Goal: Task Accomplishment & Management: Complete application form

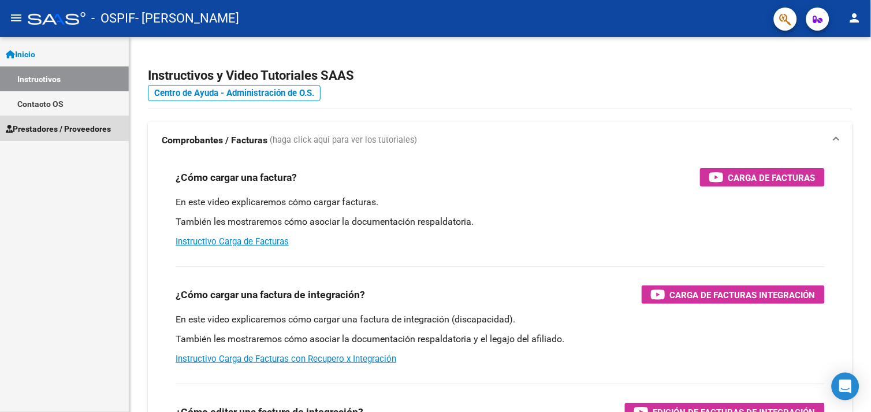
click at [35, 130] on span "Prestadores / Proveedores" at bounding box center [58, 128] width 105 height 13
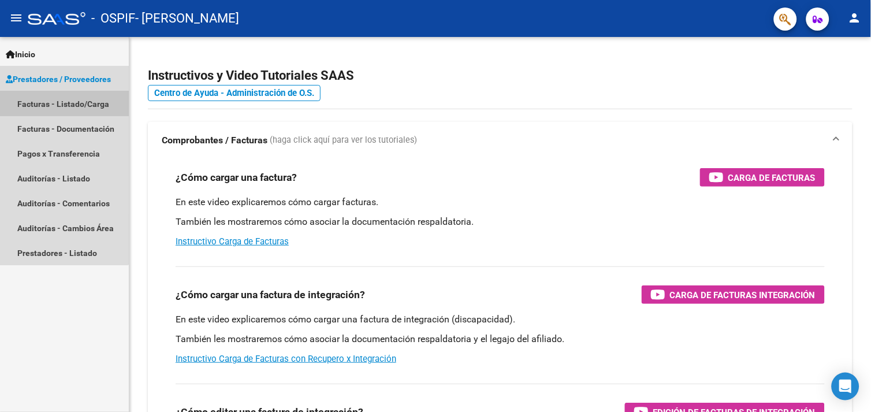
click at [64, 99] on link "Facturas - Listado/Carga" at bounding box center [64, 103] width 129 height 25
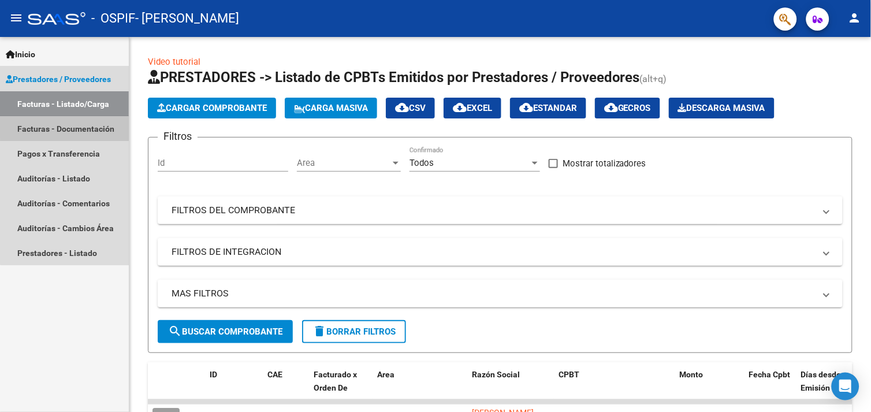
click at [104, 127] on link "Facturas - Documentación" at bounding box center [64, 128] width 129 height 25
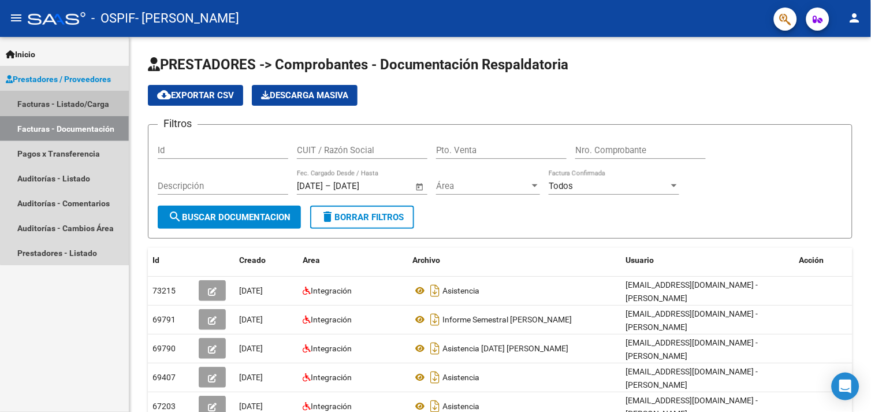
click at [108, 105] on link "Facturas - Listado/Carga" at bounding box center [64, 103] width 129 height 25
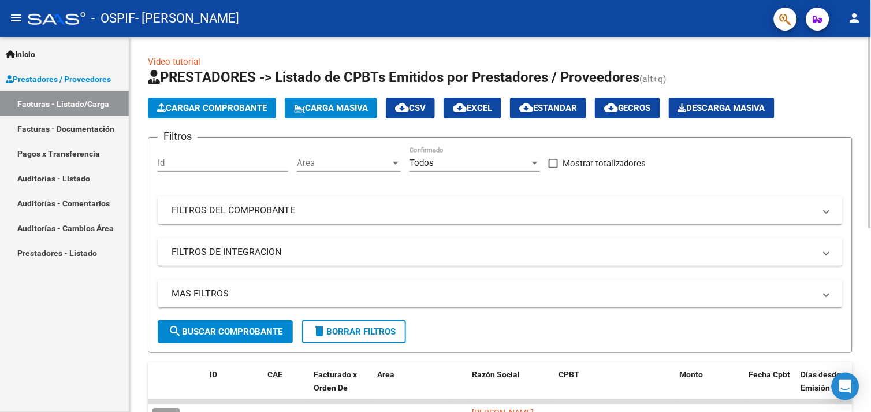
click at [206, 105] on span "Cargar Comprobante" at bounding box center [212, 108] width 110 height 10
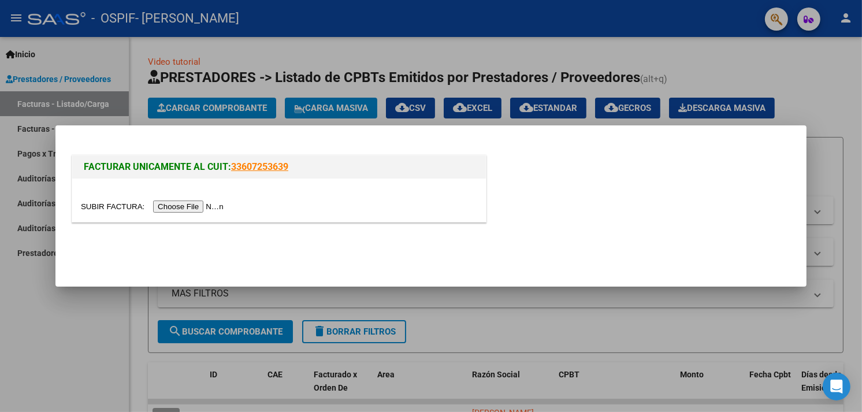
click at [194, 206] on input "file" at bounding box center [154, 206] width 146 height 12
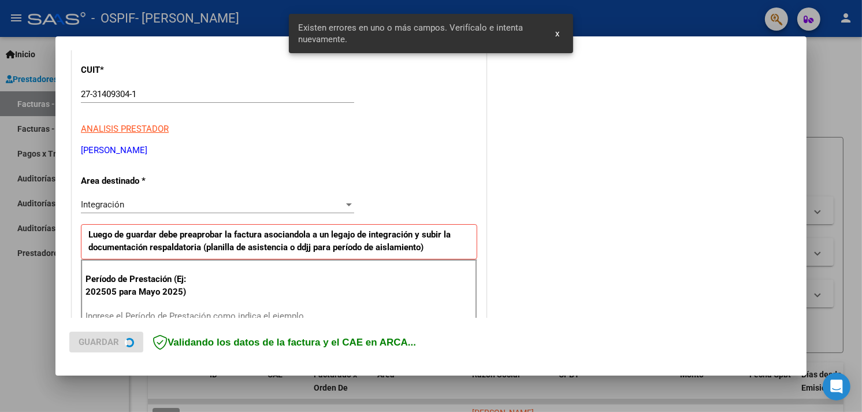
scroll to position [246, 0]
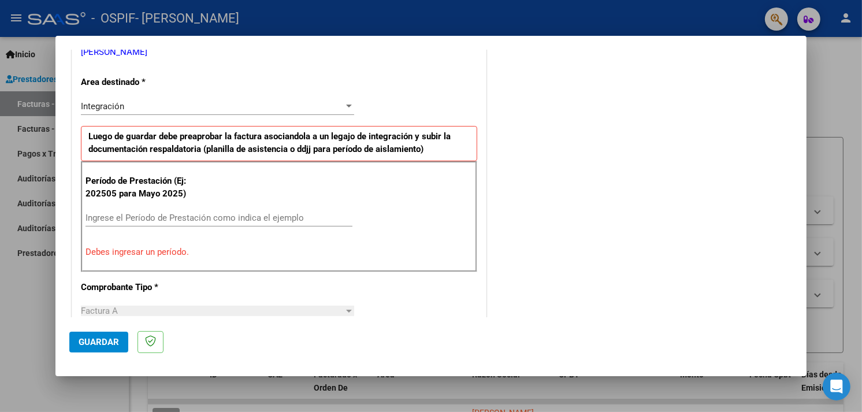
click at [252, 215] on input "Ingrese el Período de Prestación como indica el ejemplo" at bounding box center [219, 218] width 267 height 10
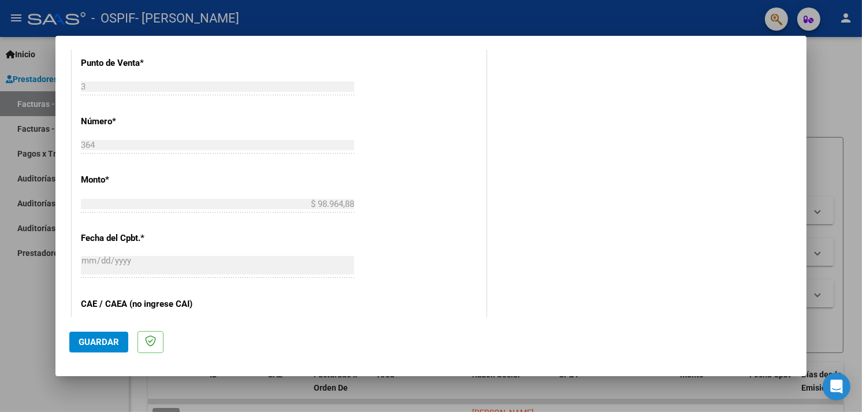
scroll to position [503, 0]
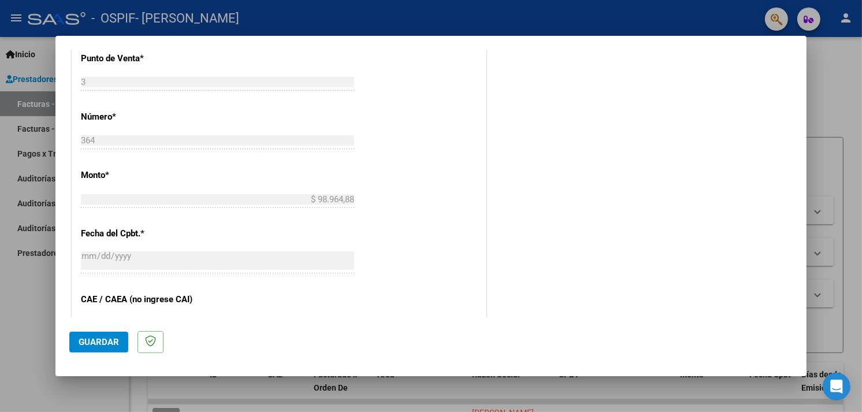
type input "202508"
click at [104, 337] on span "Guardar" at bounding box center [99, 342] width 40 height 10
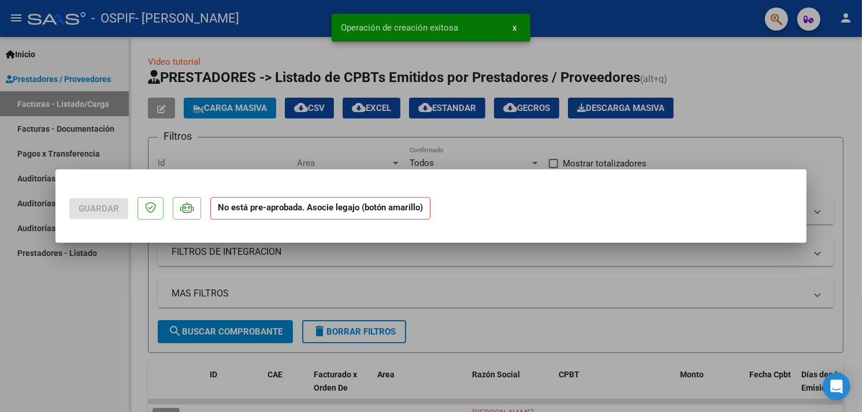
scroll to position [0, 0]
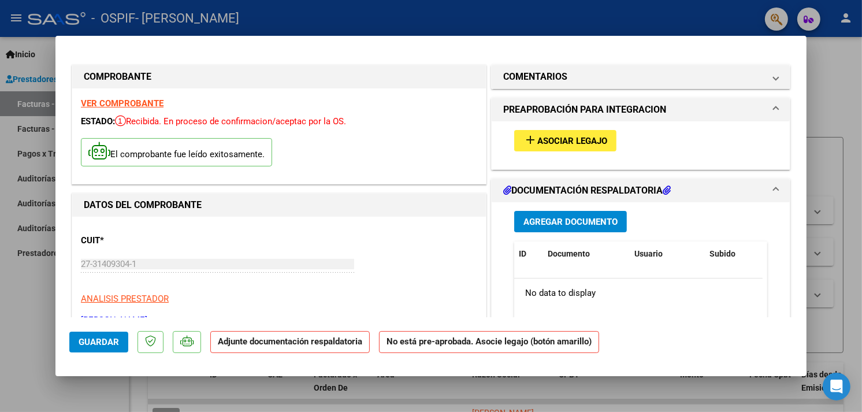
click at [582, 140] on span "Asociar Legajo" at bounding box center [572, 141] width 70 height 10
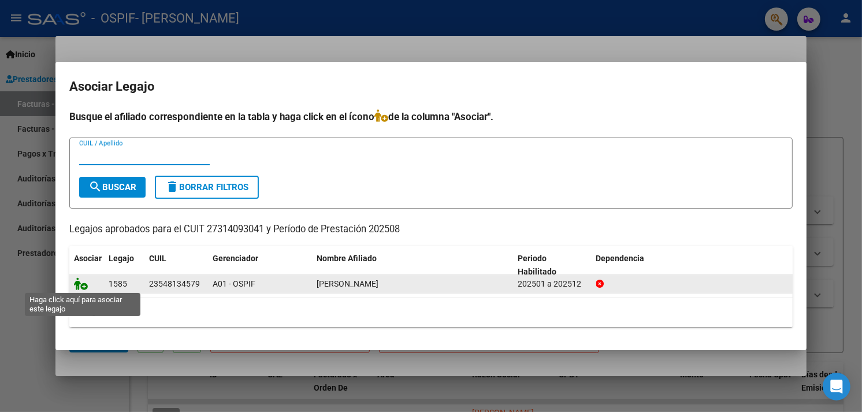
click at [84, 287] on icon at bounding box center [81, 283] width 14 height 13
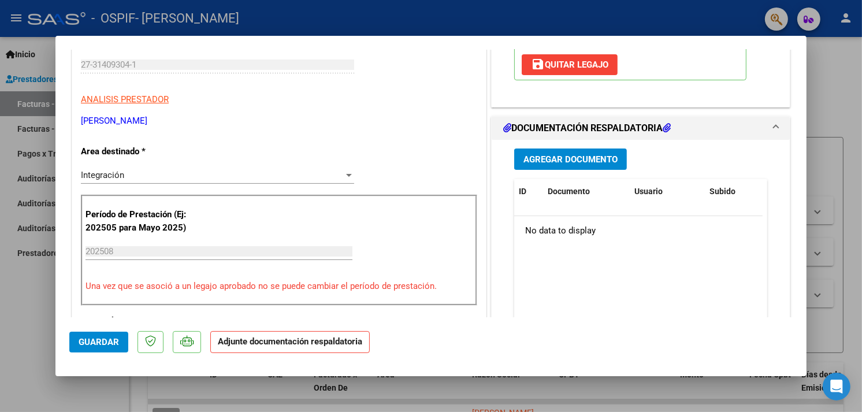
scroll to position [257, 0]
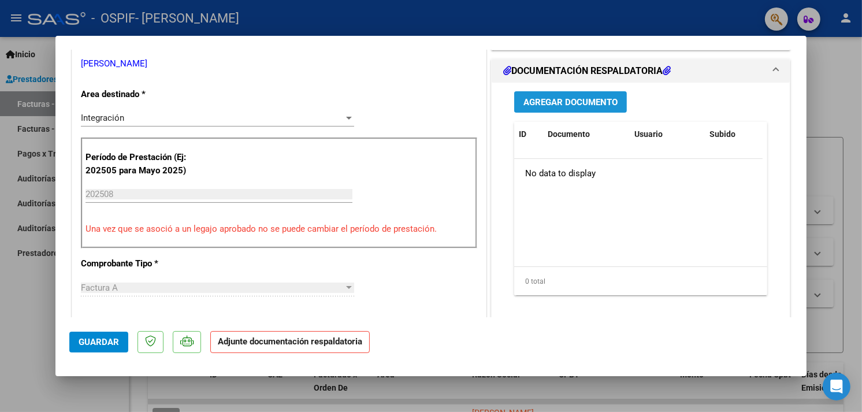
click at [599, 99] on span "Agregar Documento" at bounding box center [570, 102] width 94 height 10
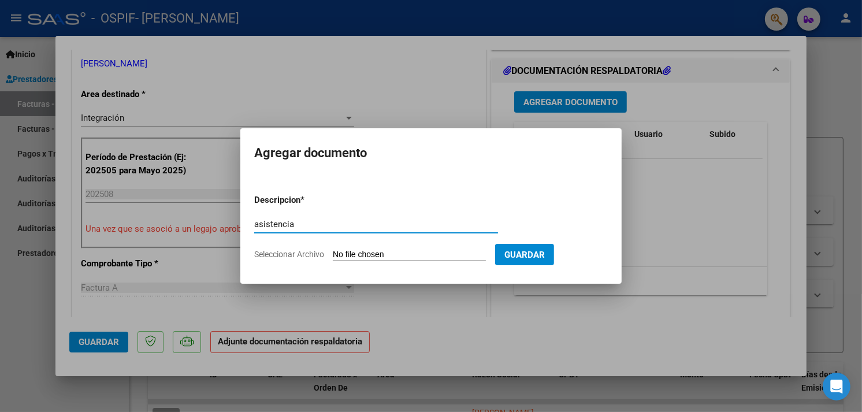
type input "asistencia"
click at [412, 249] on app-file-uploader "Seleccionar Archivo" at bounding box center [374, 254] width 241 height 10
click at [414, 252] on input "Seleccionar Archivo" at bounding box center [409, 255] width 153 height 11
type input "C:\fakepath\asistencia [DATE] [PERSON_NAME].pdf"
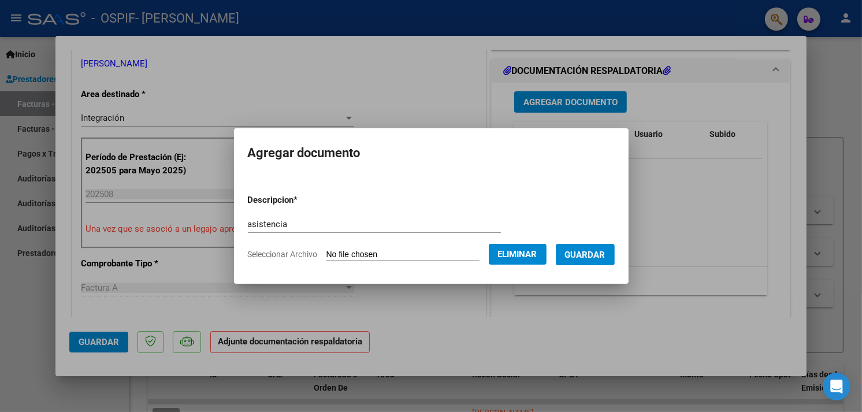
click at [588, 257] on span "Guardar" at bounding box center [585, 255] width 40 height 10
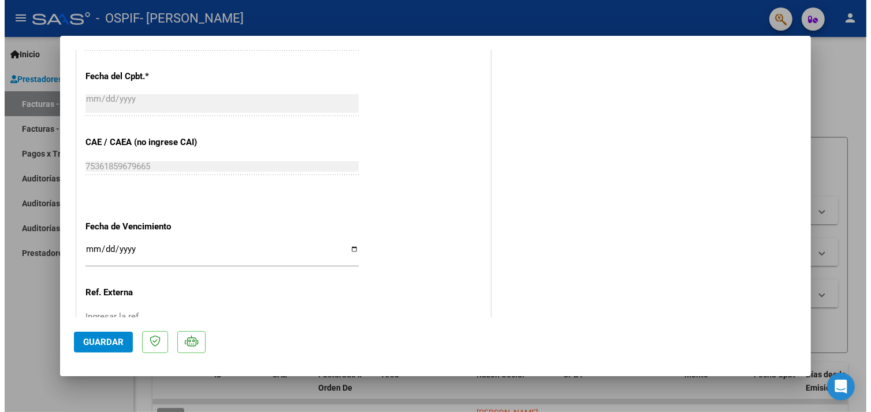
scroll to position [638, 0]
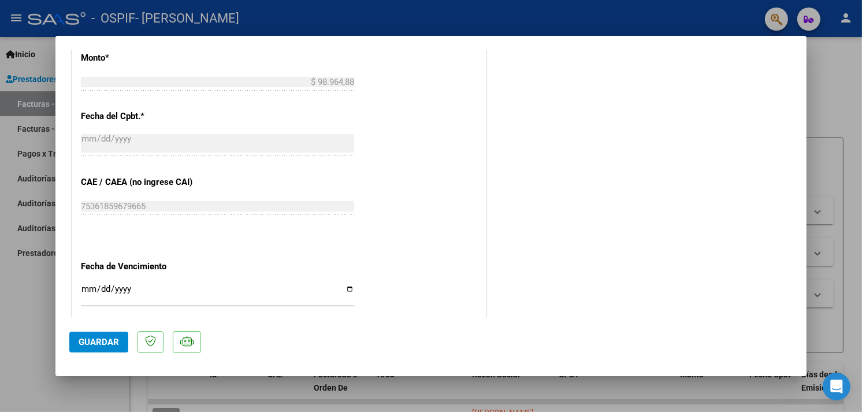
click at [104, 338] on span "Guardar" at bounding box center [99, 342] width 40 height 10
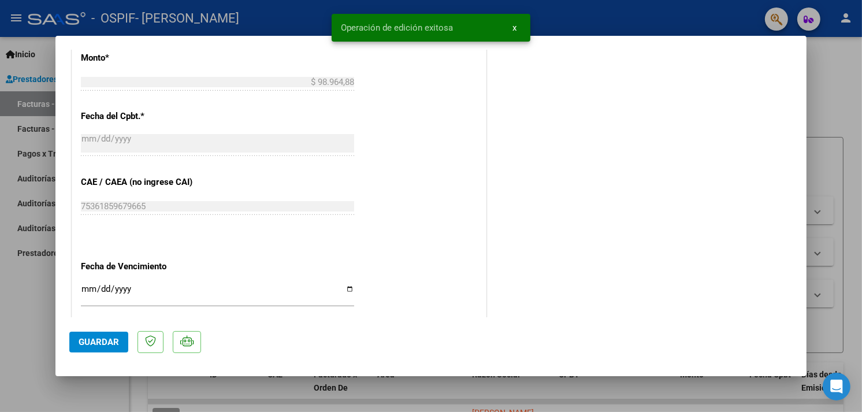
click at [854, 101] on div at bounding box center [431, 206] width 862 height 412
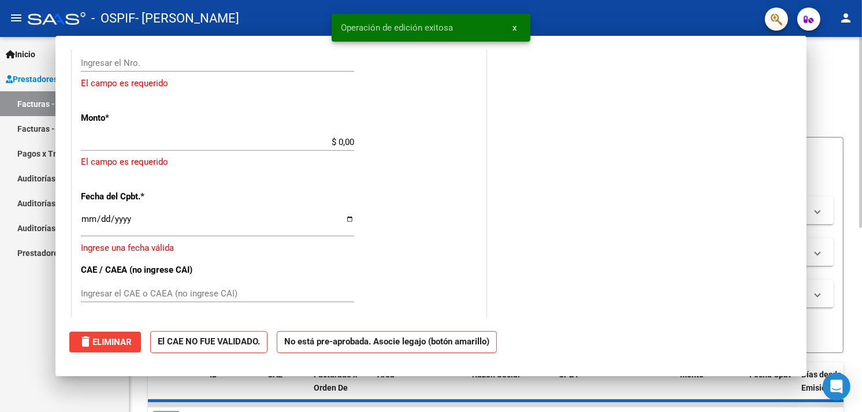
scroll to position [0, 0]
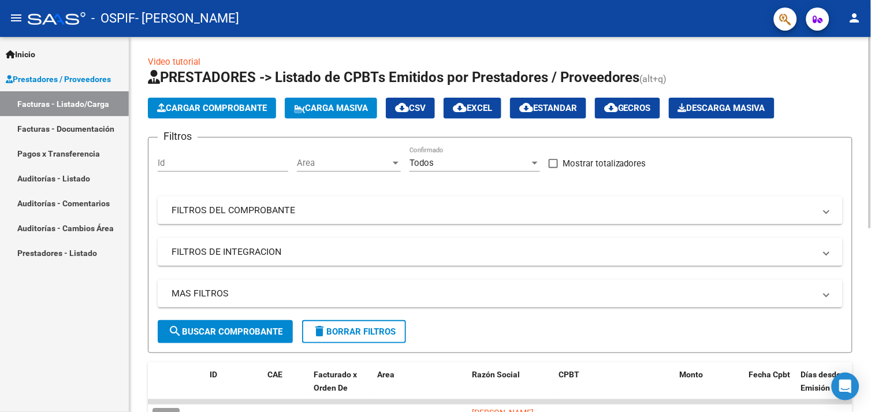
click at [191, 108] on span "Cargar Comprobante" at bounding box center [212, 108] width 110 height 10
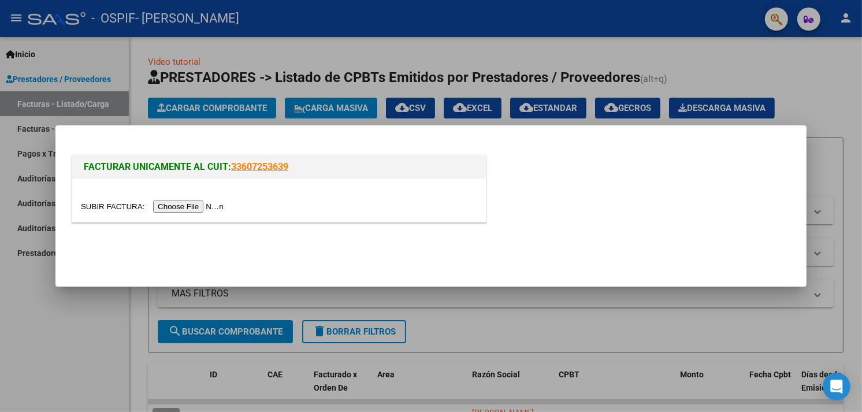
click at [191, 209] on input "file" at bounding box center [154, 206] width 146 height 12
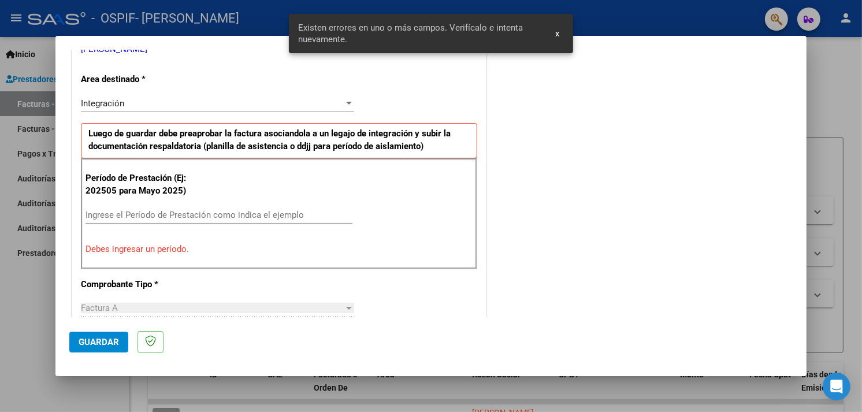
scroll to position [226, 0]
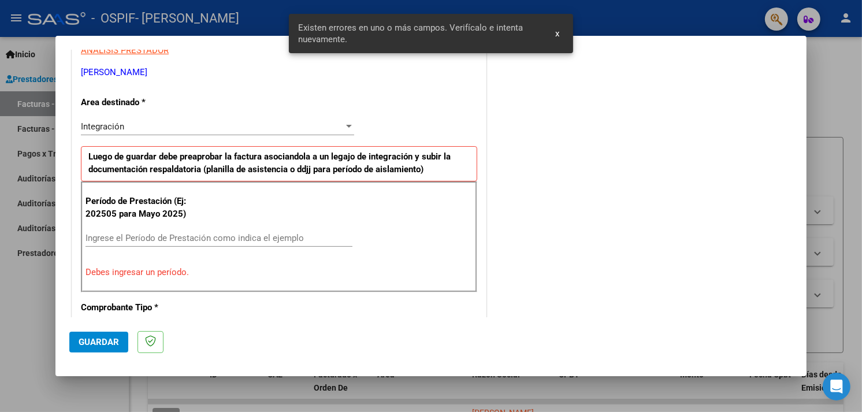
click at [221, 235] on input "Ingrese el Período de Prestación como indica el ejemplo" at bounding box center [219, 238] width 267 height 10
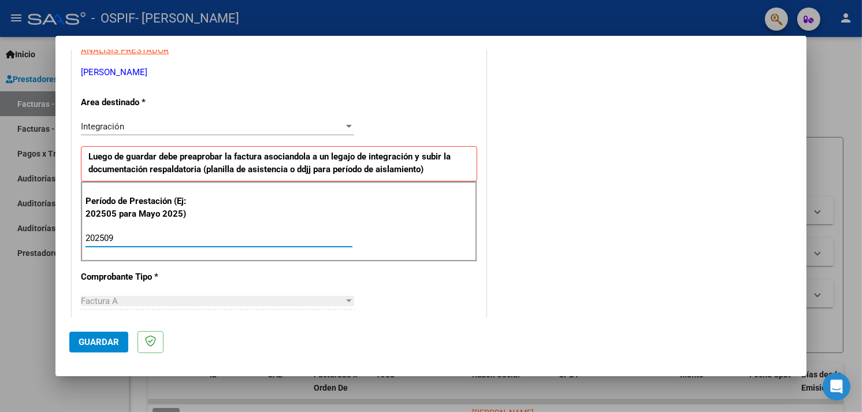
type input "202509"
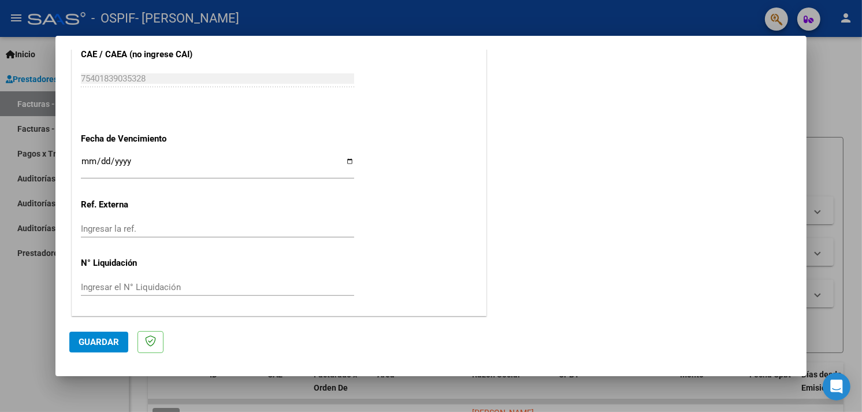
scroll to position [749, 0]
click at [113, 341] on span "Guardar" at bounding box center [99, 342] width 40 height 10
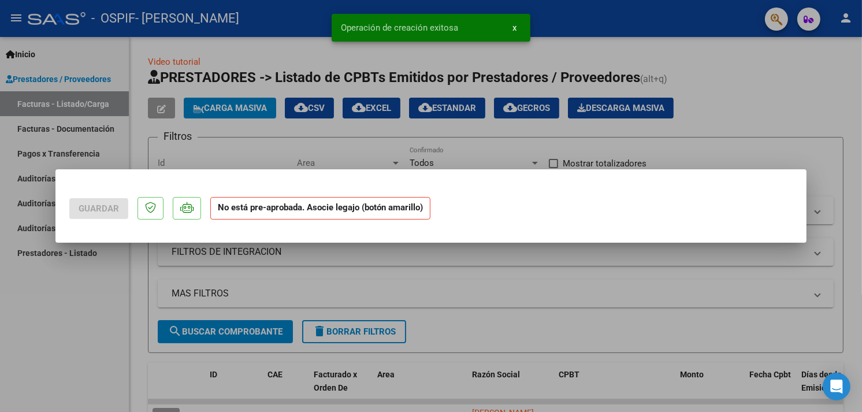
scroll to position [0, 0]
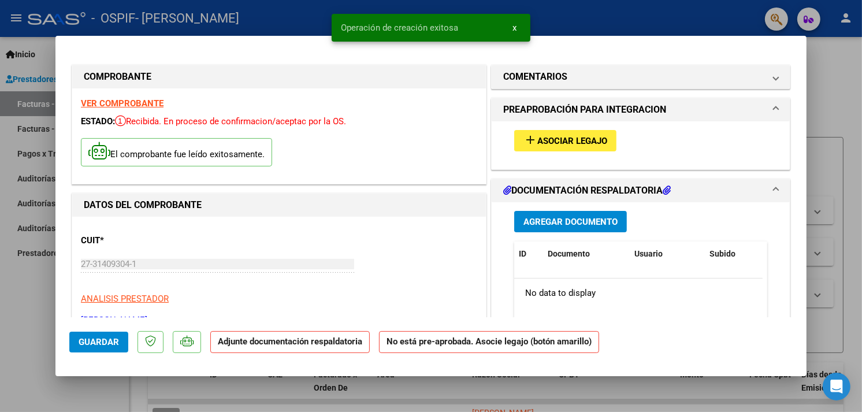
click at [573, 133] on button "add Asociar Legajo" at bounding box center [565, 140] width 102 height 21
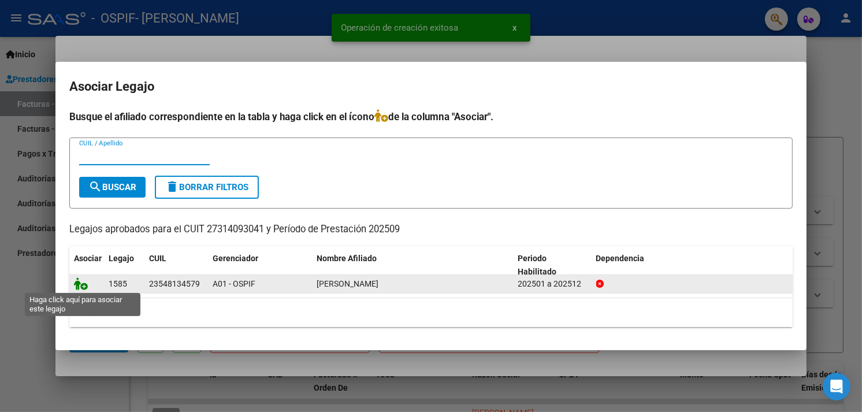
click at [81, 281] on icon at bounding box center [81, 283] width 14 height 13
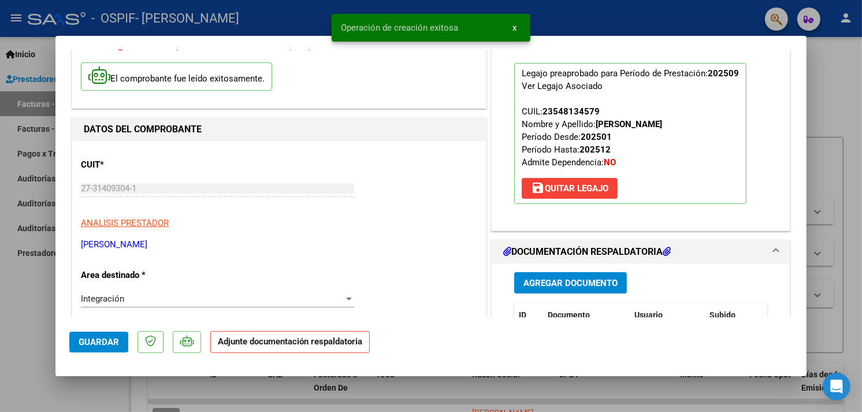
scroll to position [128, 0]
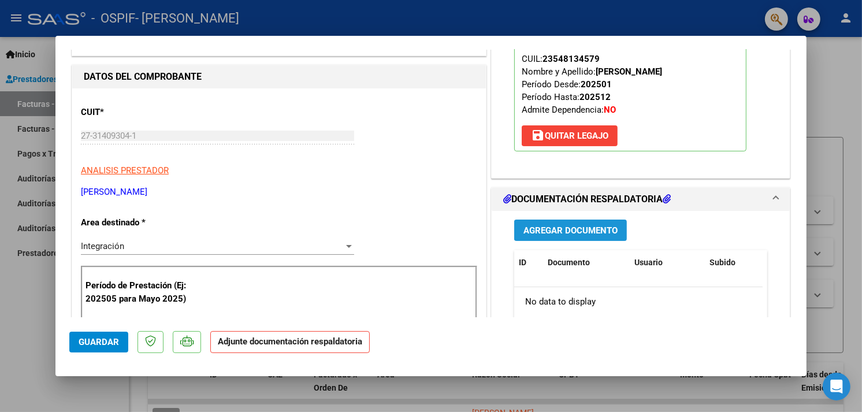
click at [553, 229] on span "Agregar Documento" at bounding box center [570, 230] width 94 height 10
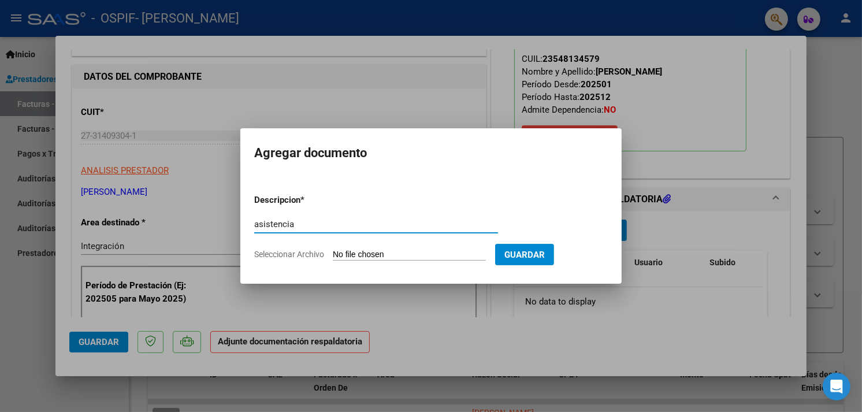
type input "asistencia"
click at [458, 255] on input "Seleccionar Archivo" at bounding box center [409, 255] width 153 height 11
type input "C:\fakepath\CamScanner [DATE] 13.45.pdf"
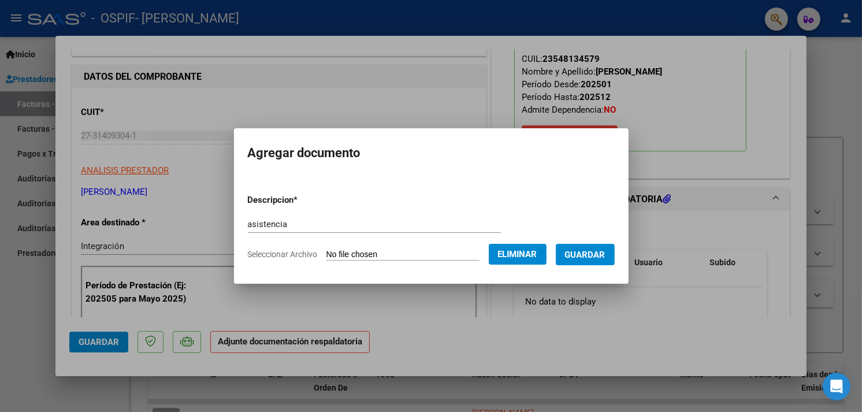
click at [586, 249] on span "Guardar" at bounding box center [585, 254] width 40 height 10
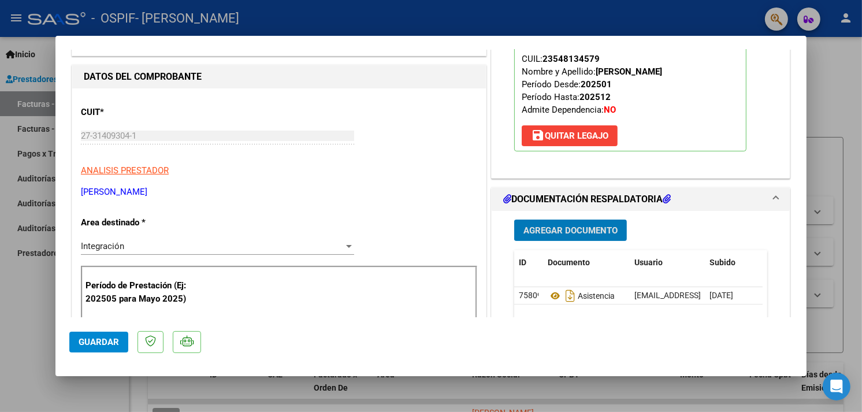
click at [118, 341] on span "Guardar" at bounding box center [99, 342] width 40 height 10
